Goal: Information Seeking & Learning: Stay updated

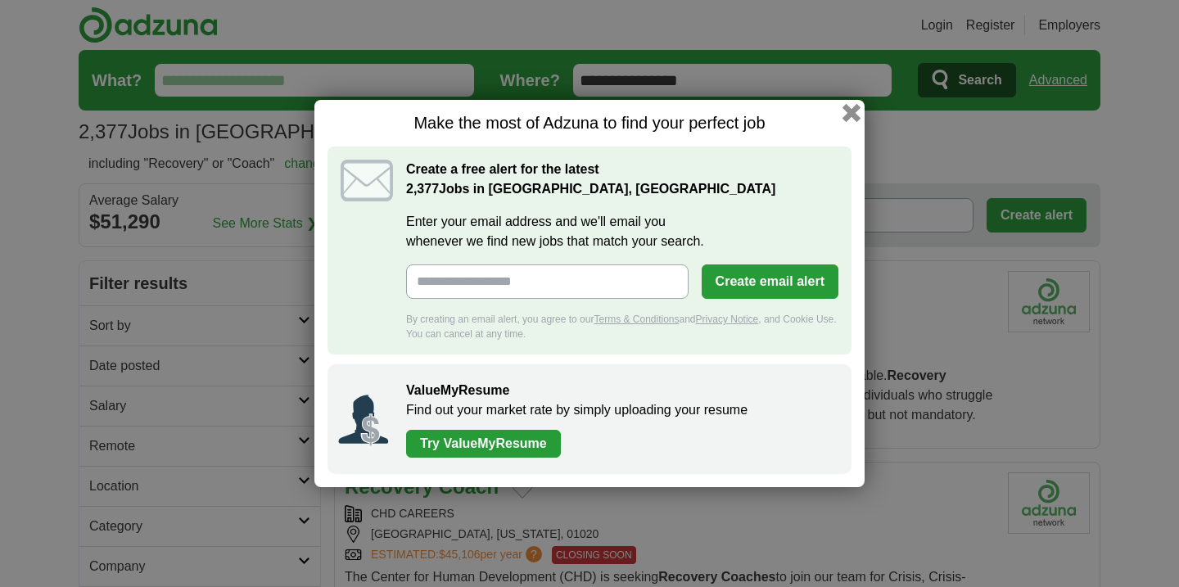
click at [846, 112] on button "button" at bounding box center [851, 113] width 18 height 18
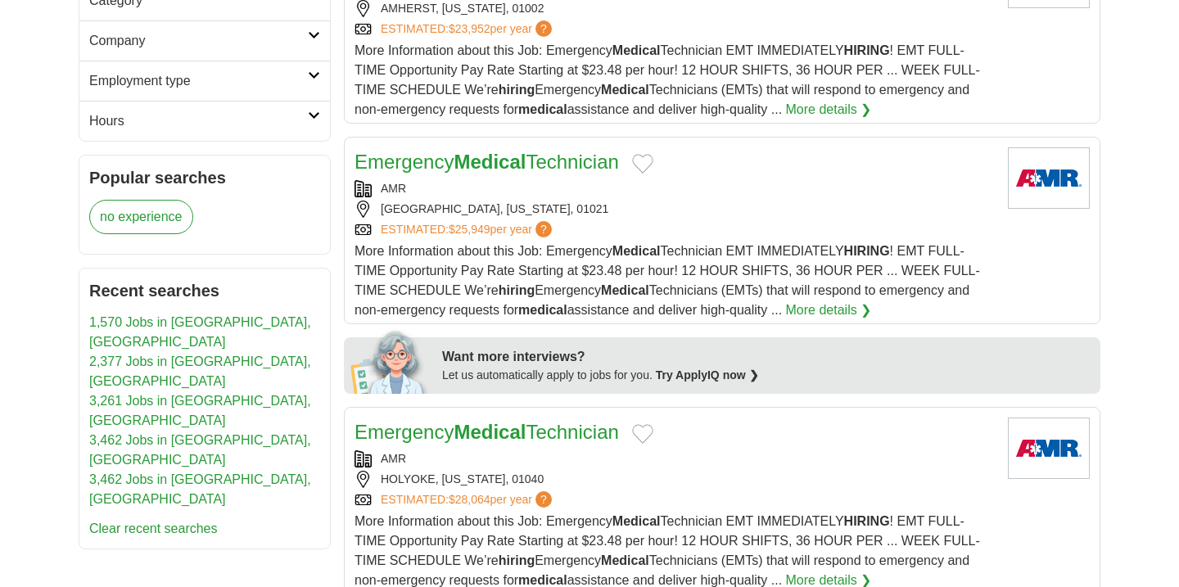
scroll to position [79, 0]
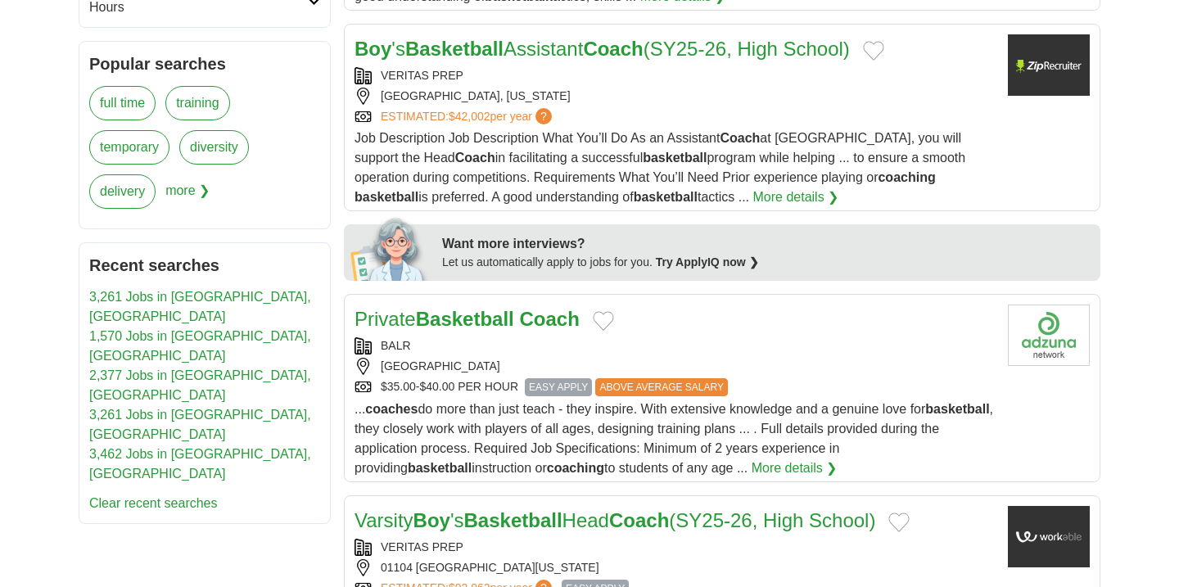
scroll to position [863, 0]
